Goal: Communication & Community: Answer question/provide support

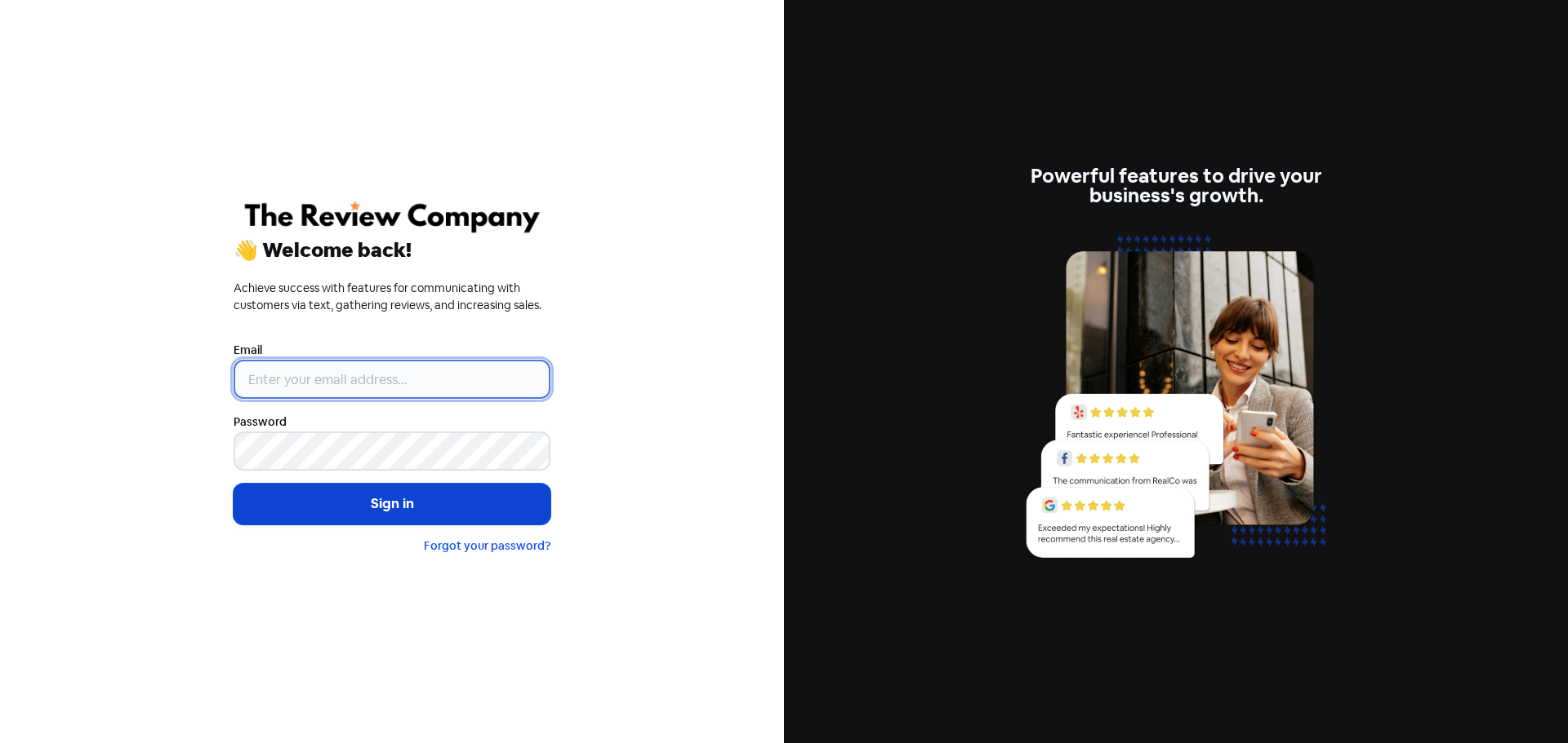
type input "[EMAIL_ADDRESS][DOMAIN_NAME]"
click at [332, 507] on button "Sign in" at bounding box center [392, 504] width 317 height 41
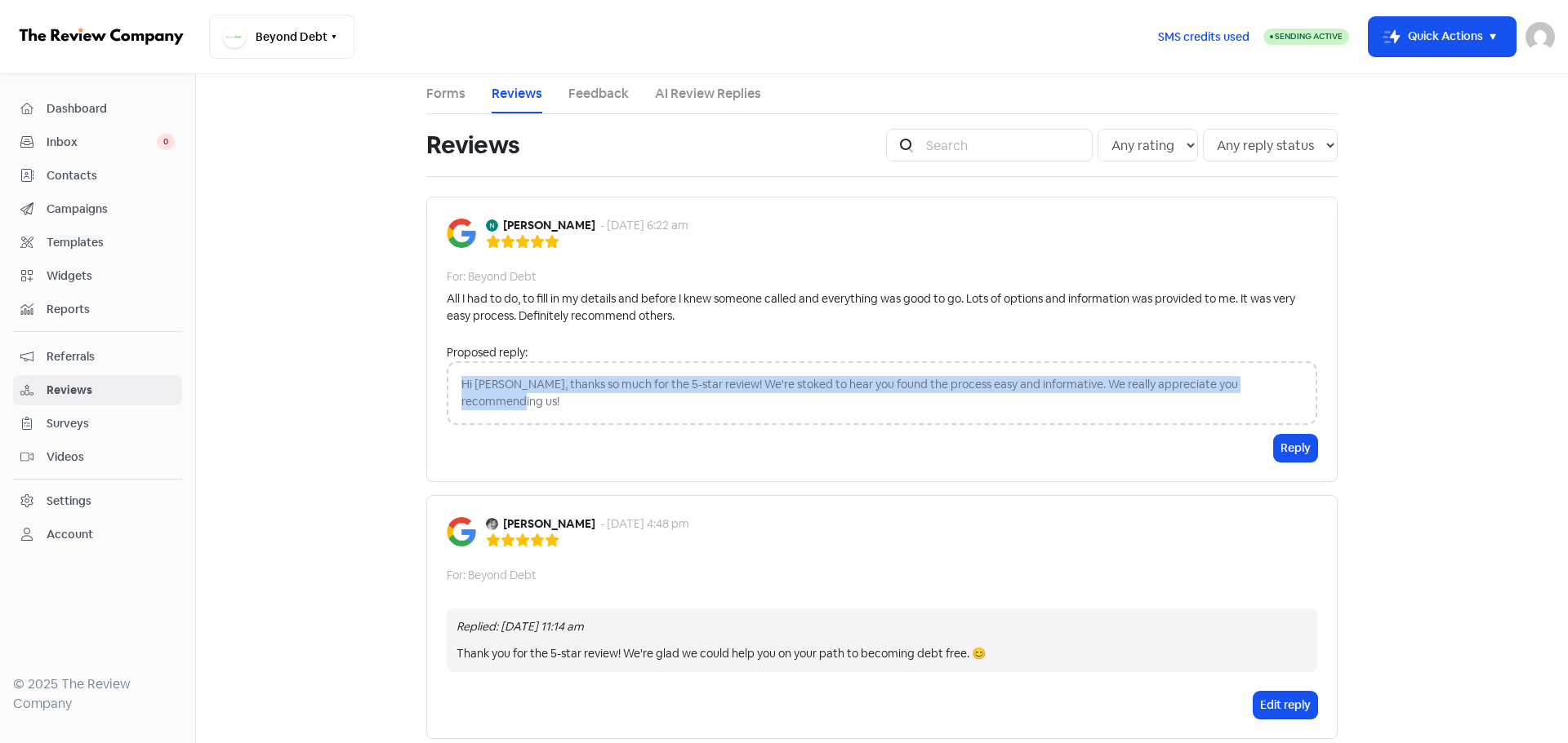
drag, startPoint x: 454, startPoint y: 384, endPoint x: 1284, endPoint y: 386, distance: 830.0
click at [1284, 386] on div "Hi Nathan, thanks so much for the 5-star review! We're stoked to hear you found…" at bounding box center [882, 393] width 870 height 64
copy div "Hi Nathan, thanks so much for the 5-star review! We're stoked to hear you found…"
click at [1300, 438] on button "Reply" at bounding box center [1295, 448] width 44 height 27
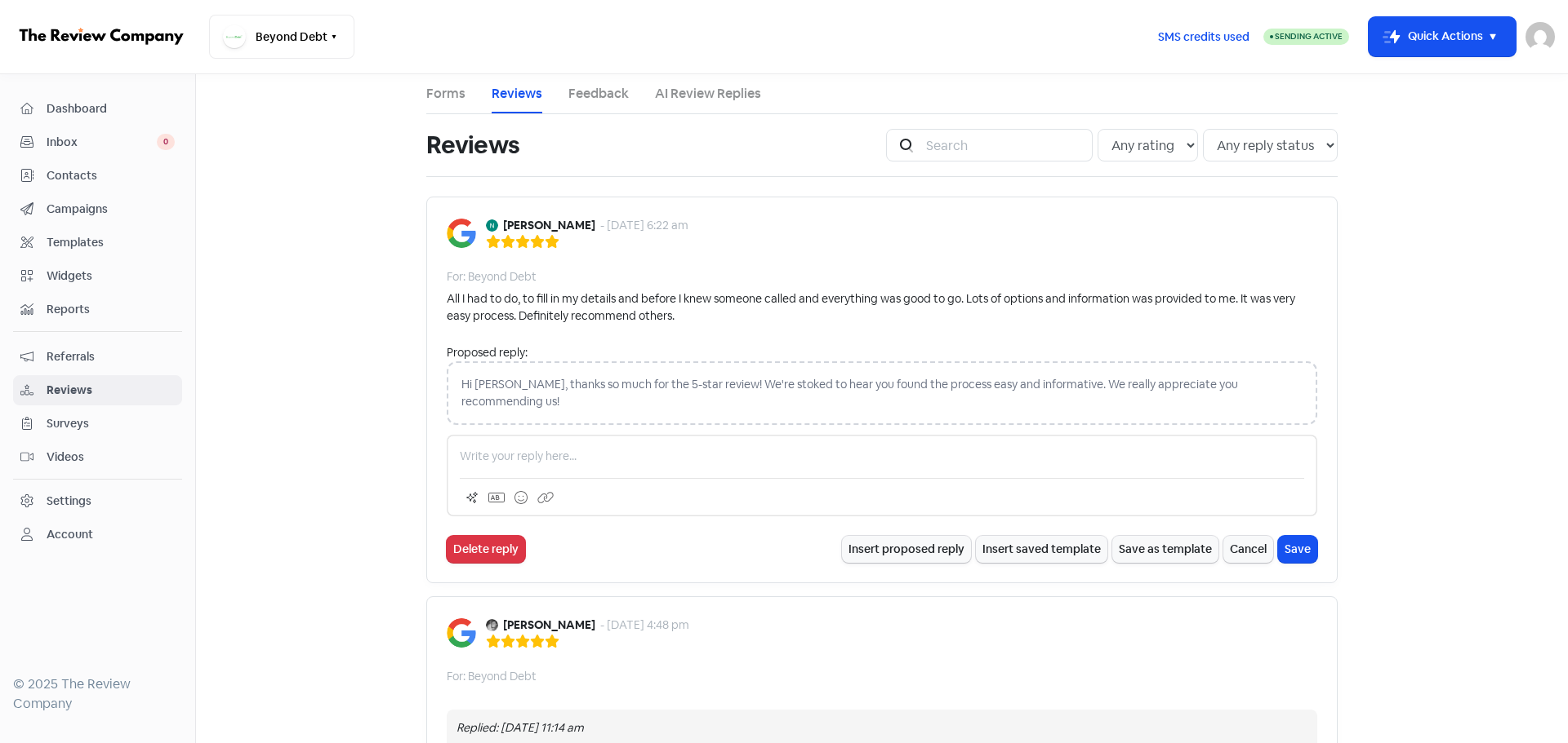
click at [604, 448] on p at bounding box center [882, 457] width 844 height 17
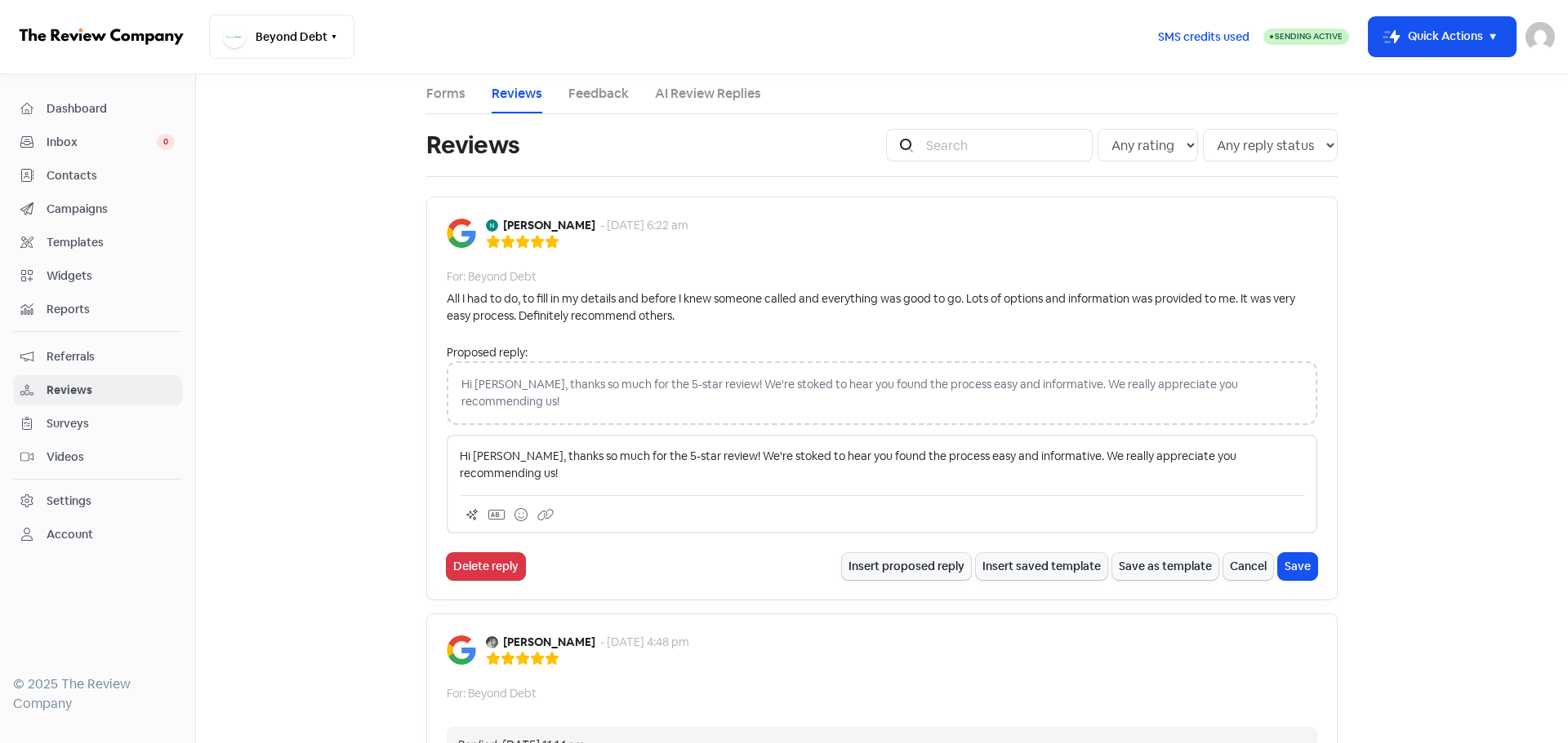
click at [778, 448] on p "Hi Nathan, thanks so much for the 5-star review! We're stoked to hear you found…" at bounding box center [882, 465] width 844 height 34
click at [775, 448] on p "Hi Nathan, thanks so much for the 5-star review! We're stoked to hear you found…" at bounding box center [882, 465] width 844 height 34
click at [810, 448] on p "Hi Nathan, thanks so much for the 5-star review! We love to hear you found the …" at bounding box center [882, 465] width 844 height 34
click at [790, 448] on p "Hi Nathan, thanks so much for the 5-star review! We love to hear you found the …" at bounding box center [882, 465] width 844 height 34
click at [1291, 448] on p "Hi Nathan, thanks so much for the 5-star review! We love to hear that you found…" at bounding box center [882, 465] width 844 height 34
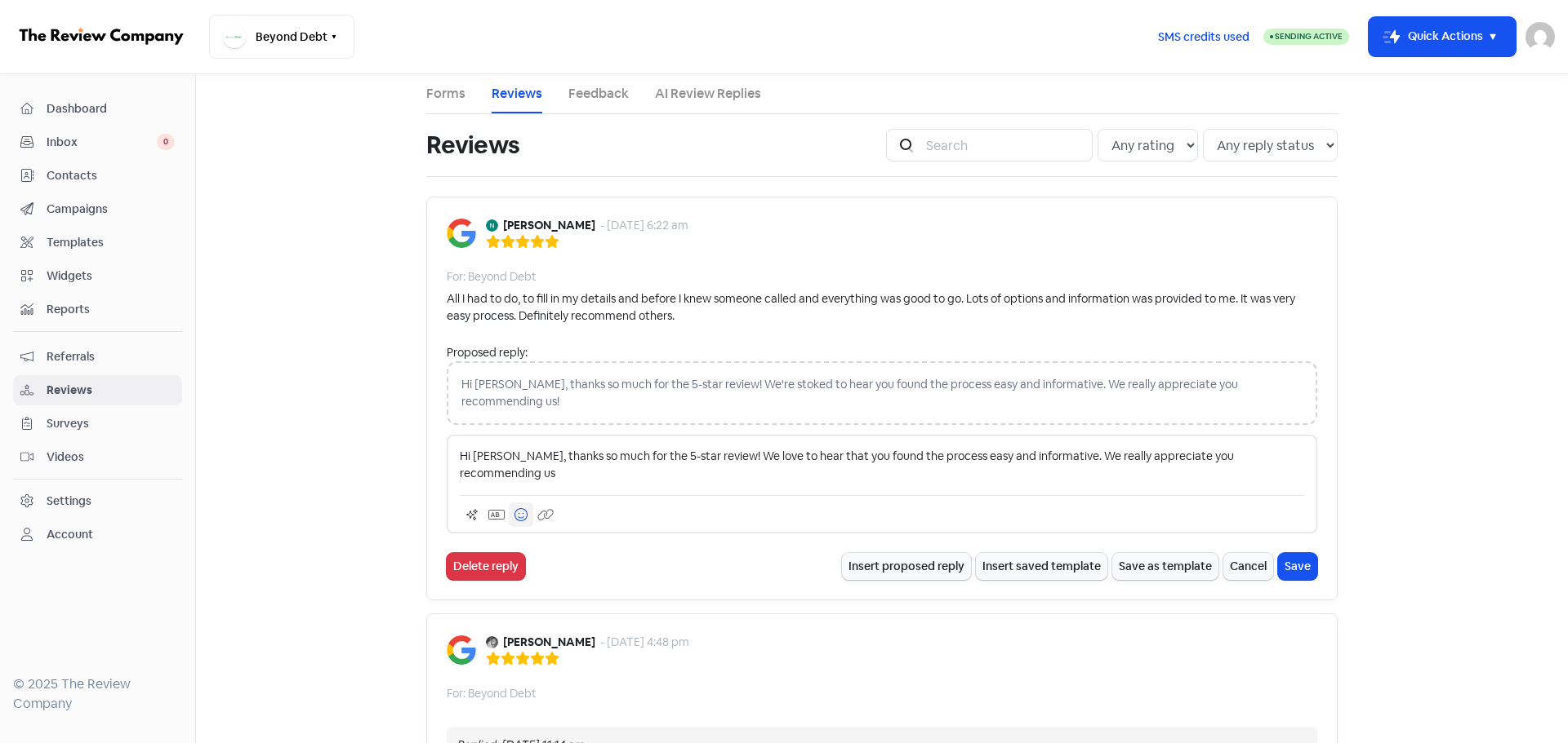
click at [518, 508] on icon at bounding box center [521, 515] width 14 height 14
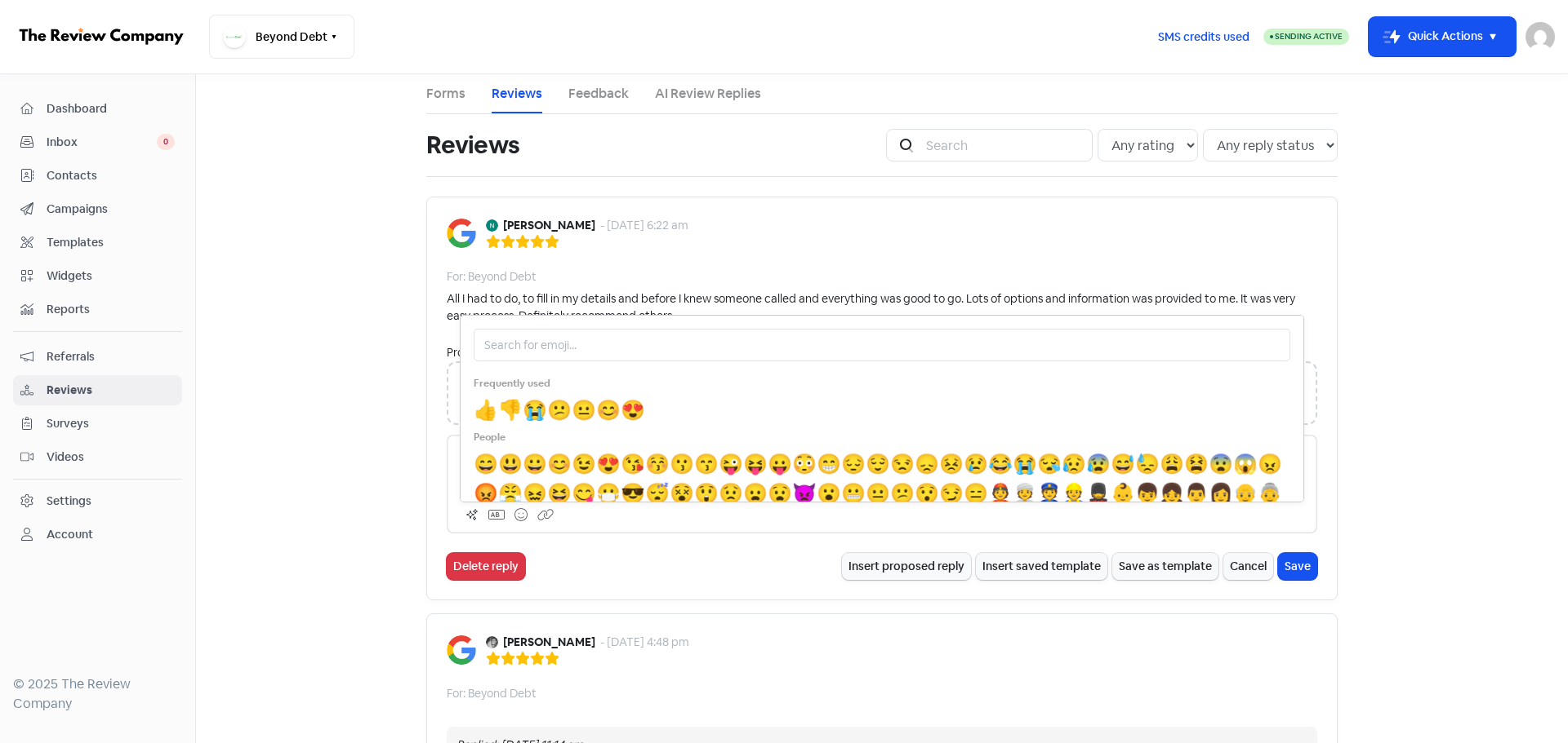
click at [841, 451] on span "😁" at bounding box center [828, 464] width 24 height 25
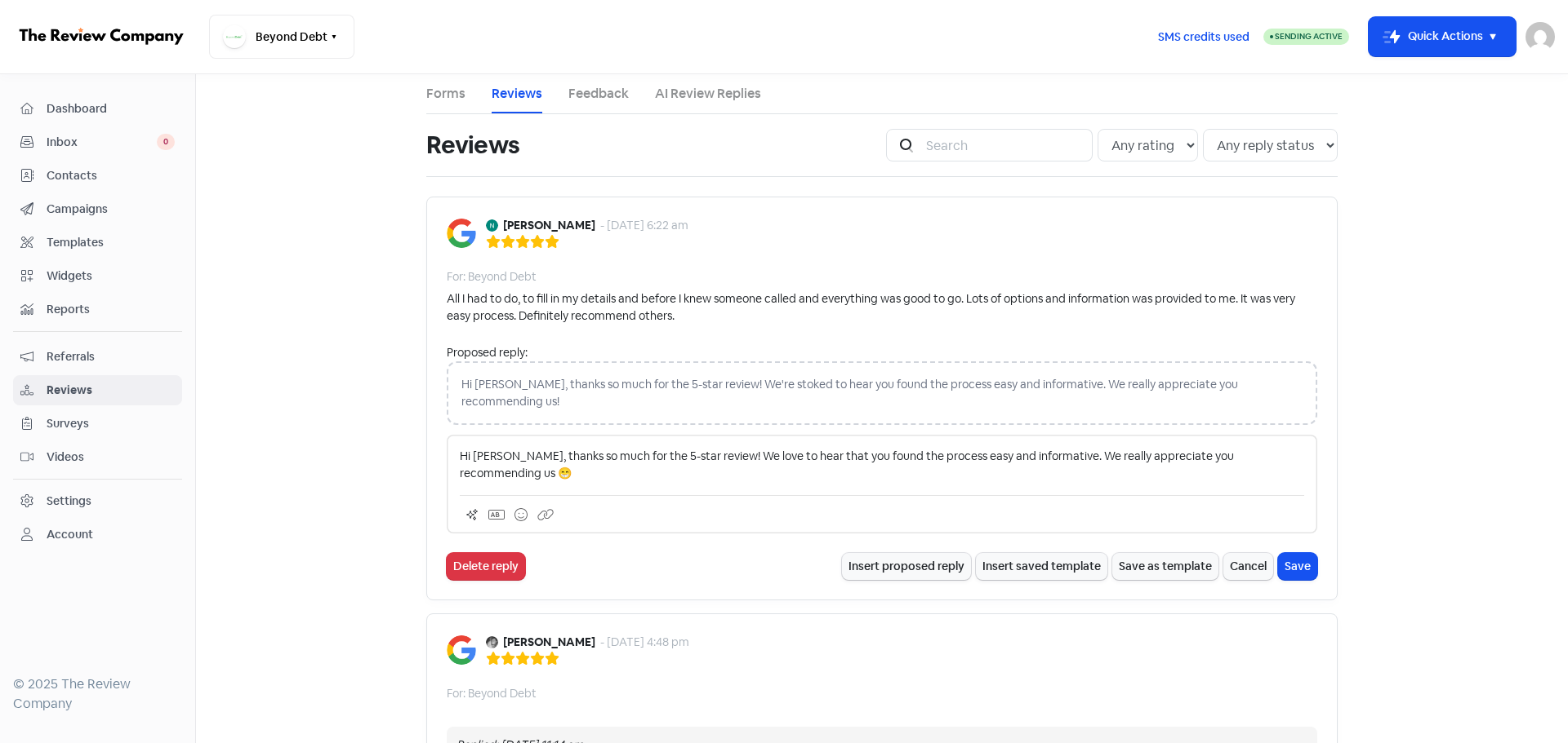
click at [763, 448] on p "Hi Nathan, thanks so much for the 5-star review! We love to hear that you found…" at bounding box center [882, 465] width 844 height 34
click at [769, 448] on p "Hi Nathan, thanks so much for the 5-star review! We love hear that you found th…" at bounding box center [882, 465] width 844 height 34
click at [817, 448] on p "Hi Nathan, thanks so much for the 5-star review! We love hearing that you found…" at bounding box center [882, 465] width 844 height 34
click at [1290, 554] on button "Save" at bounding box center [1297, 567] width 40 height 27
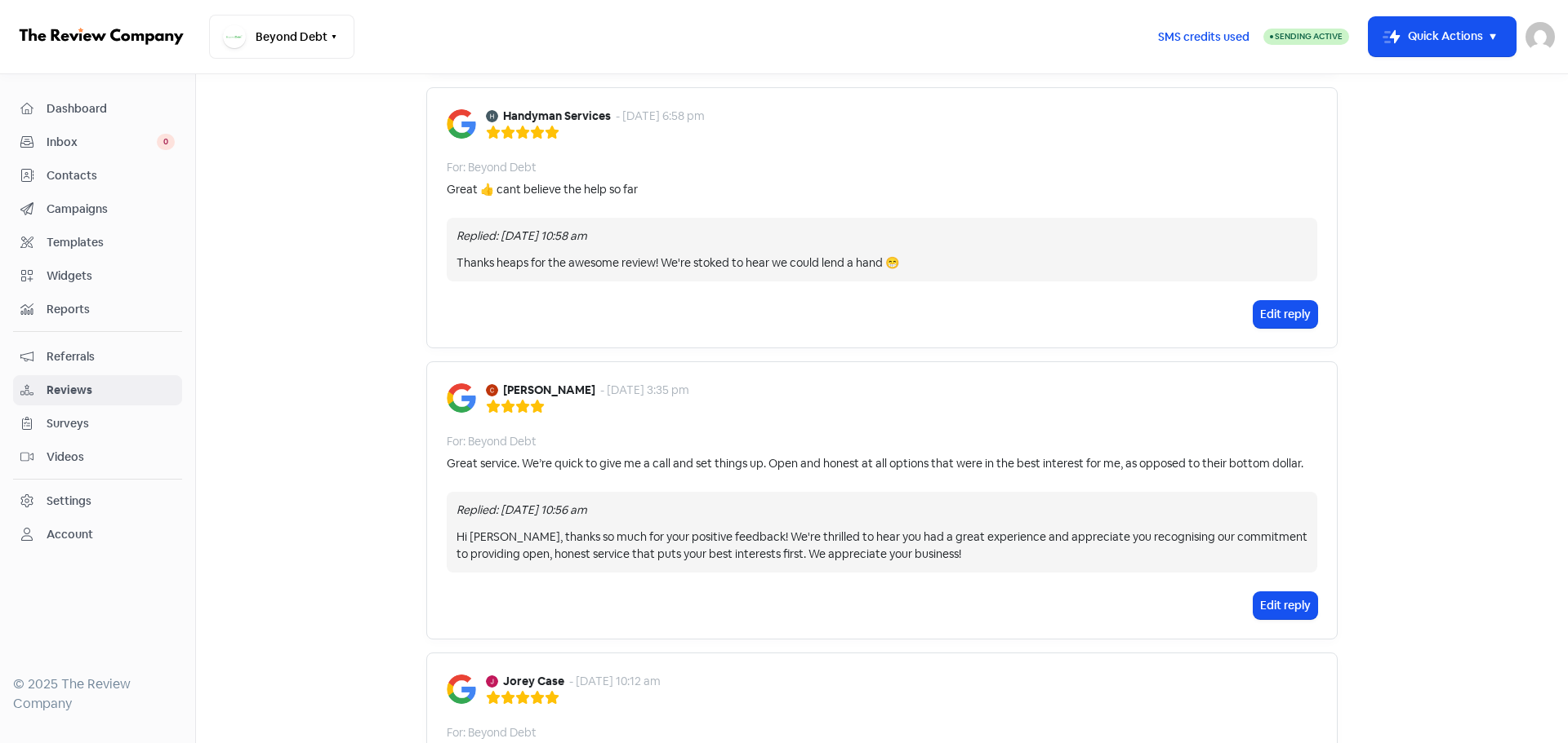
scroll to position [898, 0]
